Goal: Find specific page/section: Find specific page/section

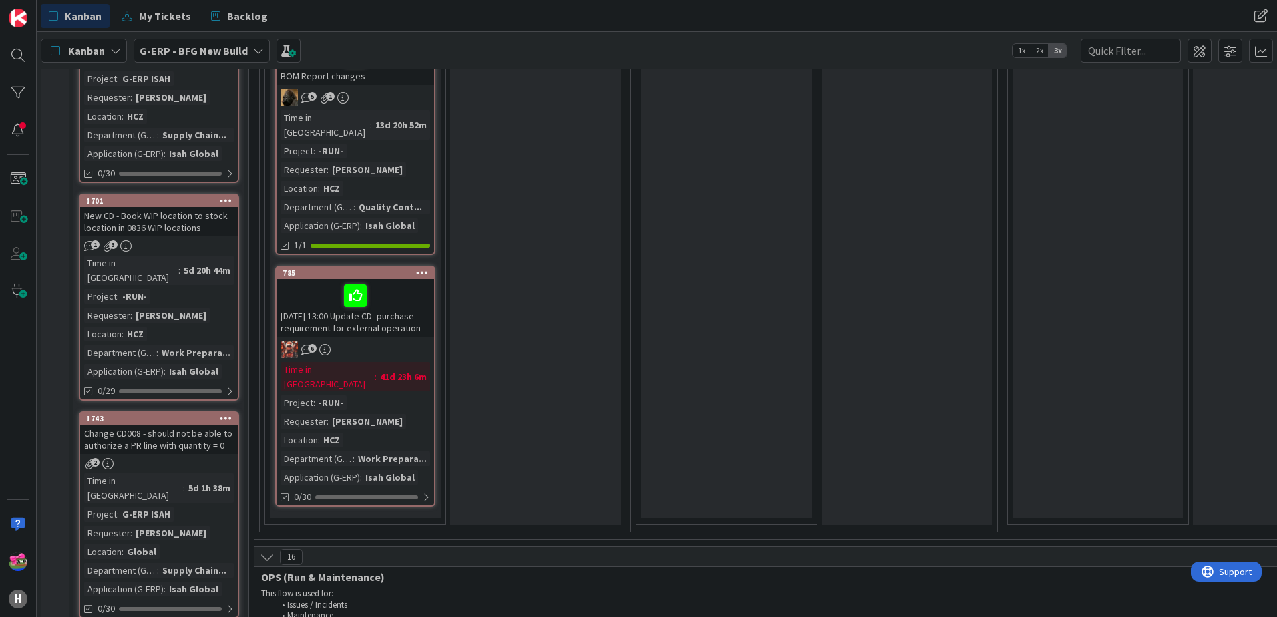
scroll to position [1537, 0]
click at [167, 19] on span "My Tickets" at bounding box center [165, 16] width 52 height 16
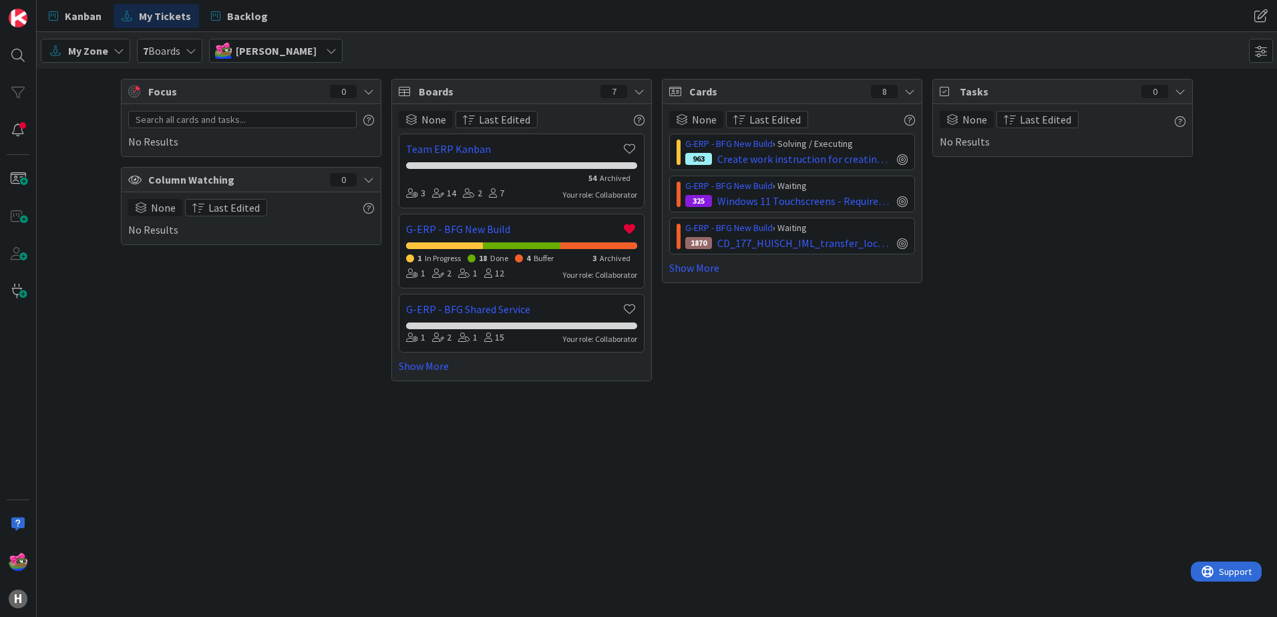
click at [696, 259] on div "G-ERP - BFG New Build › Solving / Executing 963 Create work instruction for cre…" at bounding box center [792, 205] width 246 height 142
click at [699, 267] on link "Show More" at bounding box center [792, 268] width 246 height 16
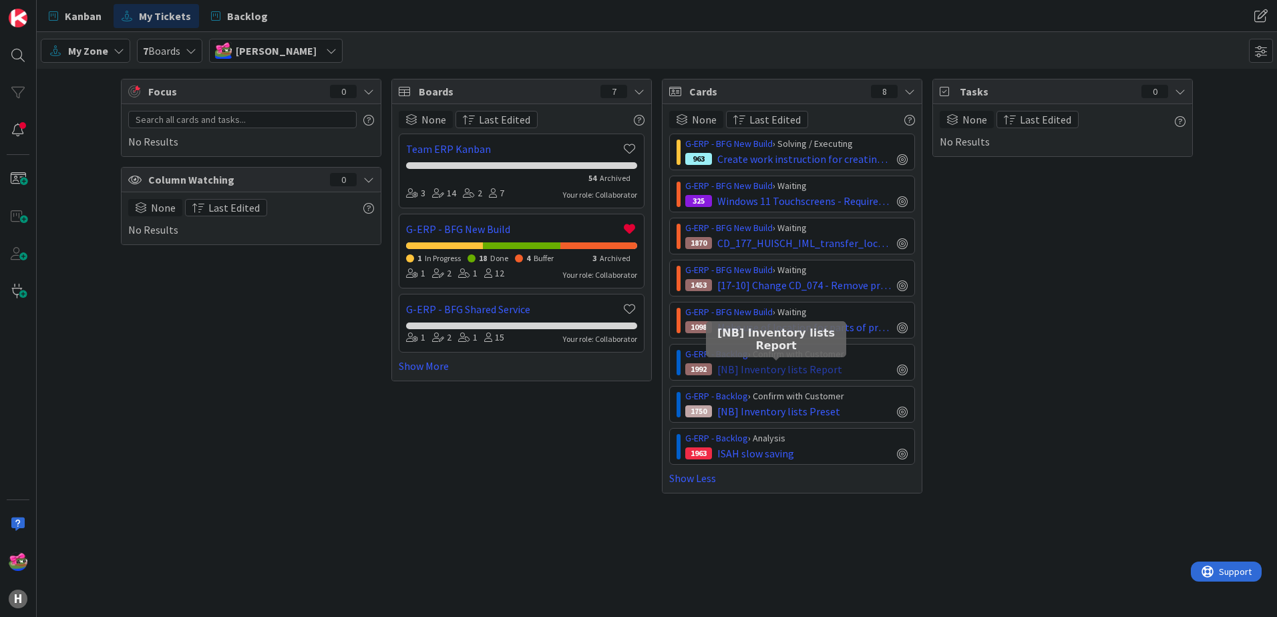
click at [770, 372] on span "[NB] Inventory lists Report" at bounding box center [780, 369] width 125 height 16
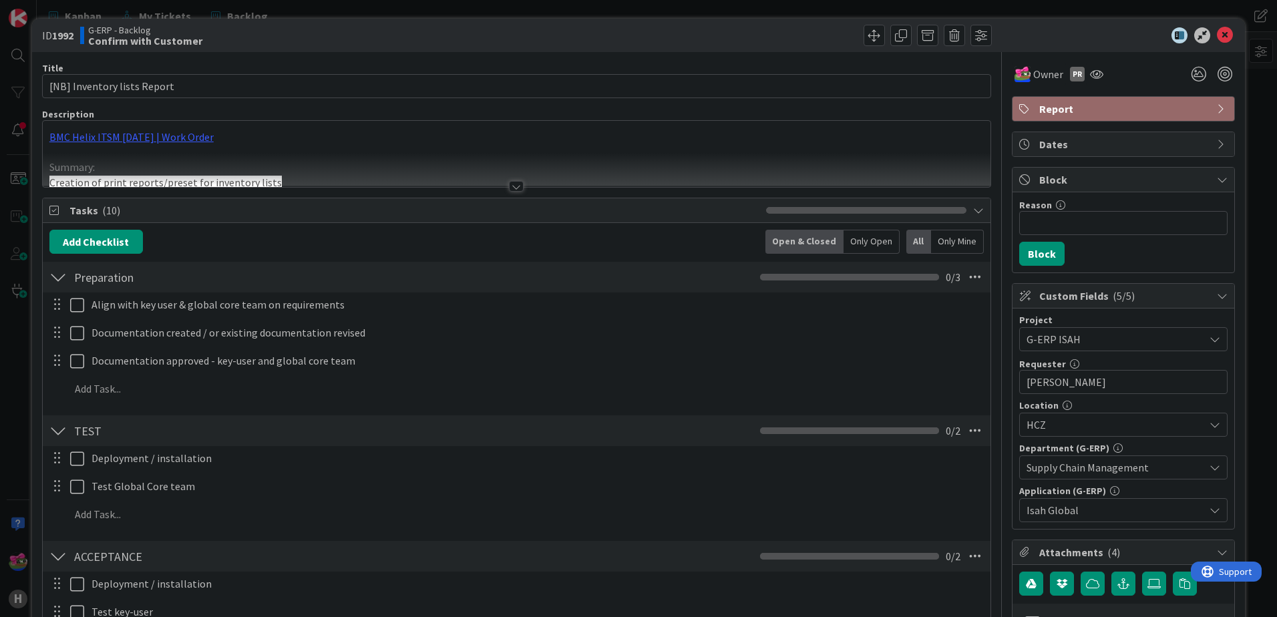
click at [515, 184] on div at bounding box center [516, 186] width 15 height 11
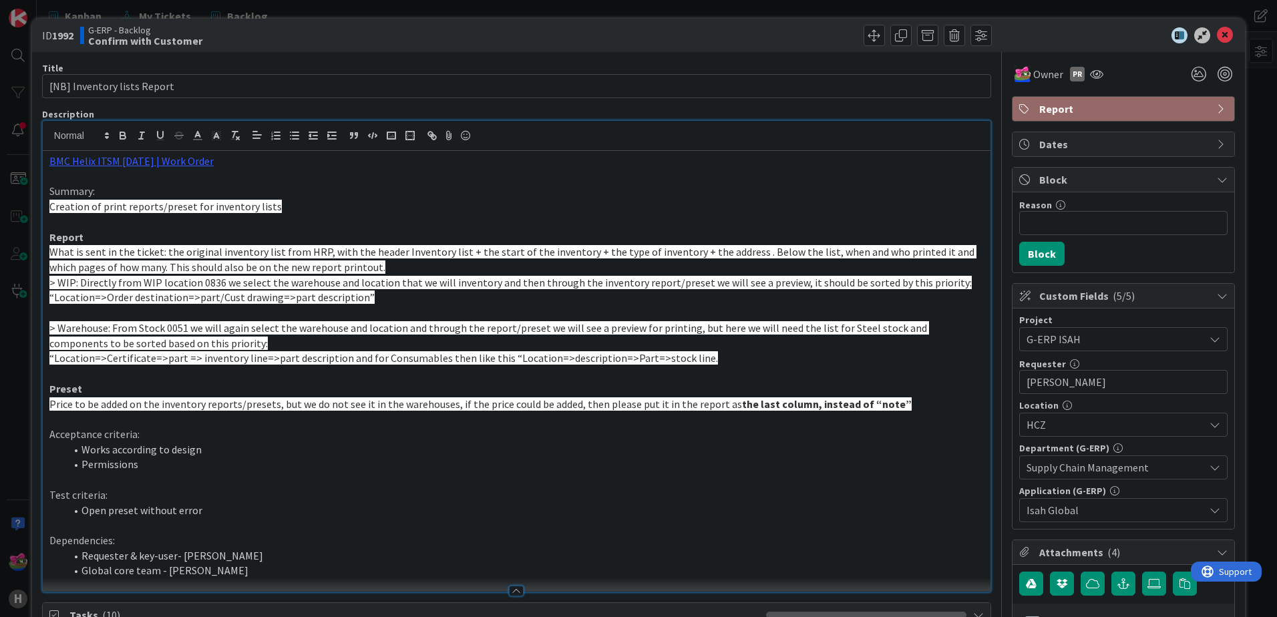
click at [1205, 37] on div at bounding box center [1117, 35] width 237 height 16
click at [1217, 37] on icon at bounding box center [1225, 35] width 16 height 16
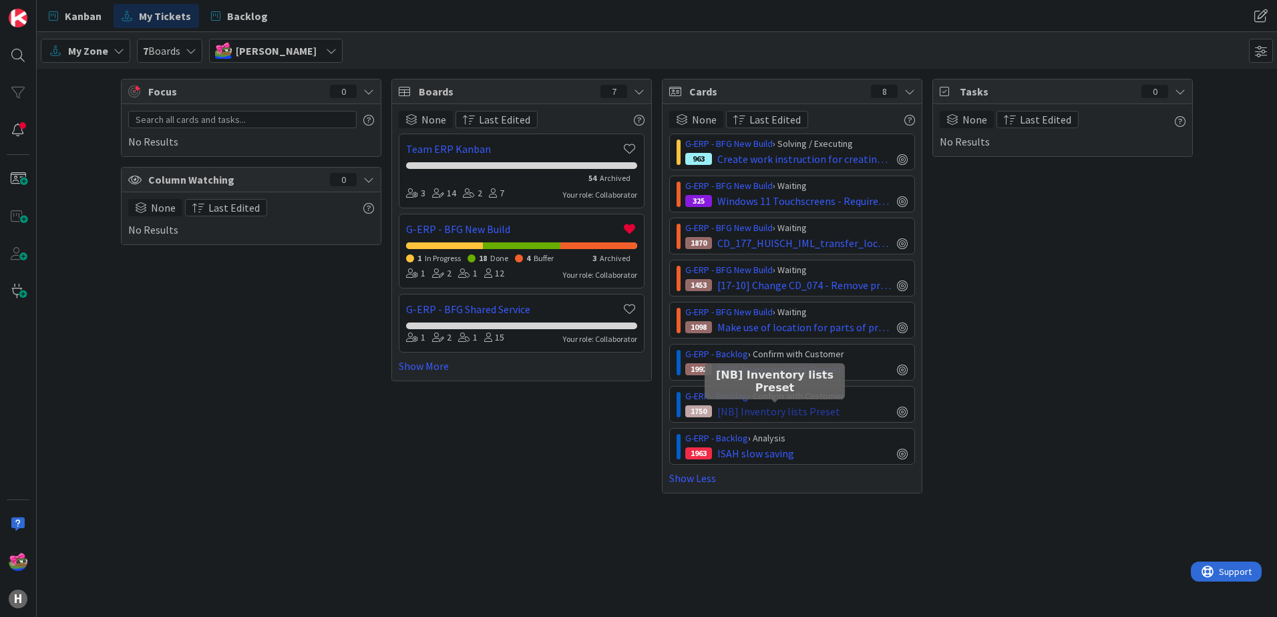
click at [764, 412] on span "[NB] Inventory lists Preset" at bounding box center [779, 412] width 123 height 16
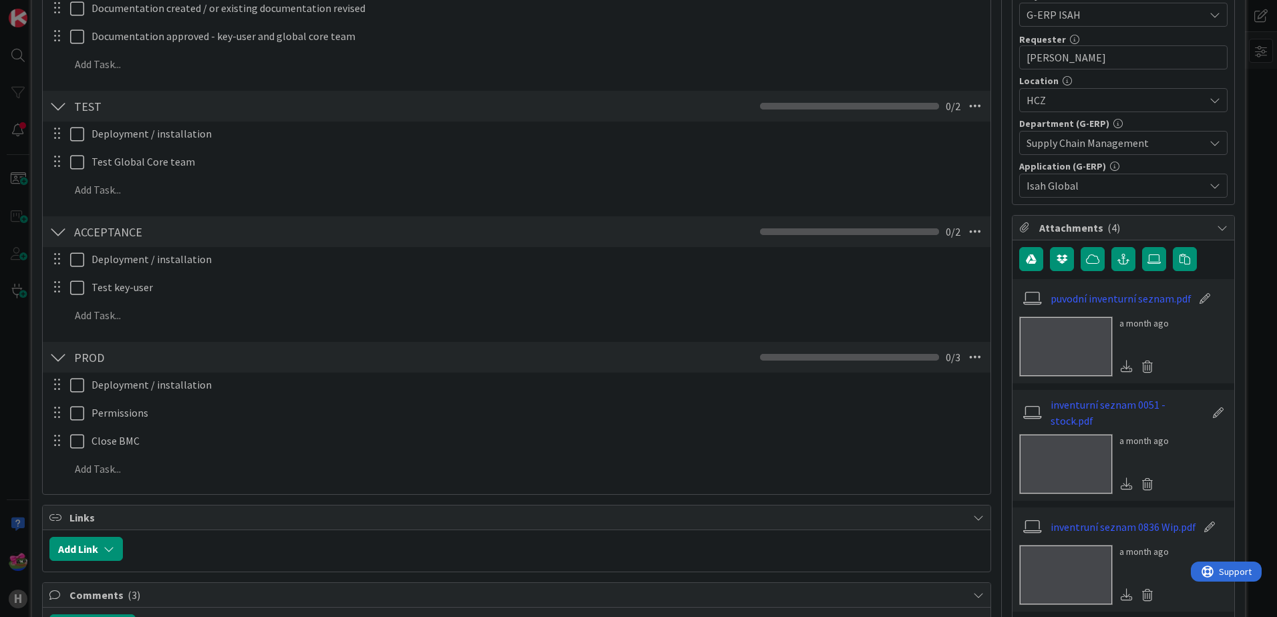
scroll to position [468, 0]
